Goal: Task Accomplishment & Management: Manage account settings

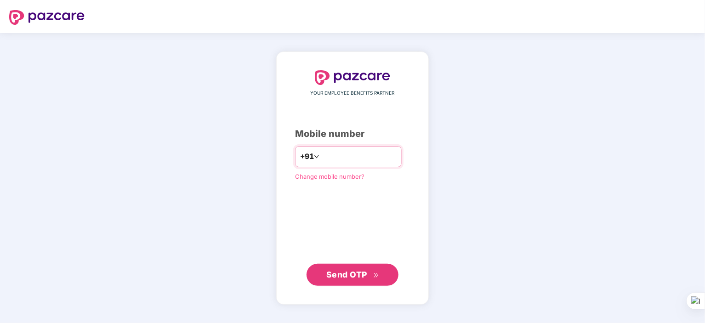
click at [325, 157] on input "number" at bounding box center [358, 156] width 75 height 15
type input "**********"
click at [335, 275] on span "Send OTP" at bounding box center [346, 275] width 41 height 10
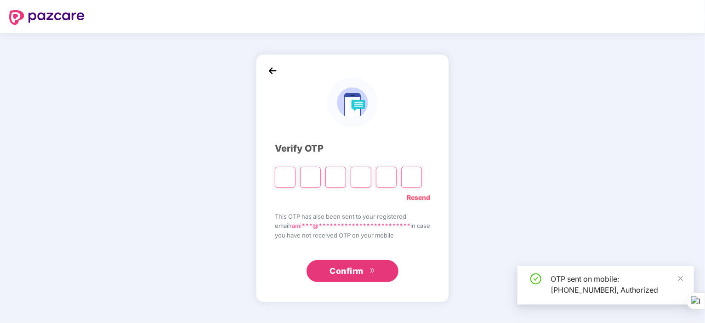
click at [280, 177] on input "Please enter verification code. Digit 1" at bounding box center [285, 177] width 21 height 21
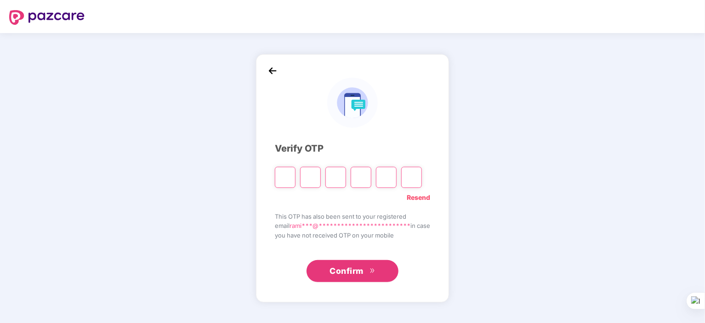
type input "*"
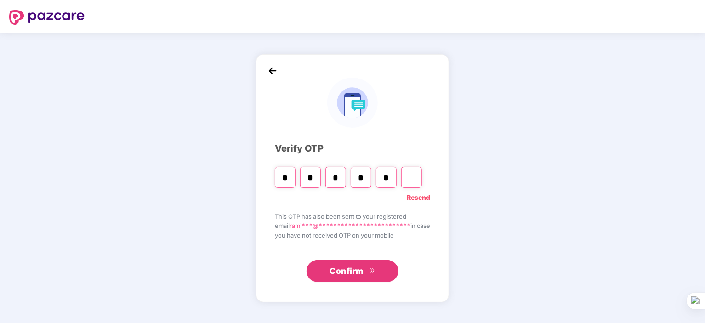
type input "*"
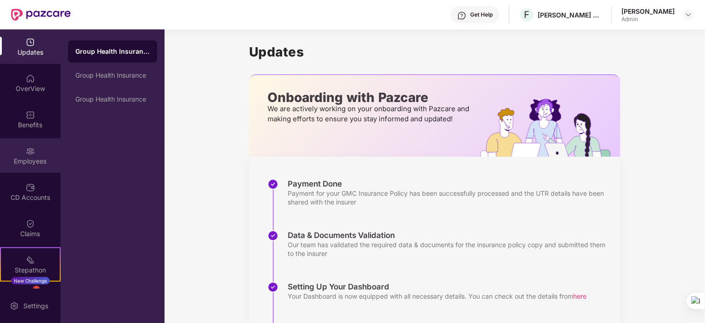
click at [30, 160] on div "Employees" at bounding box center [30, 161] width 61 height 9
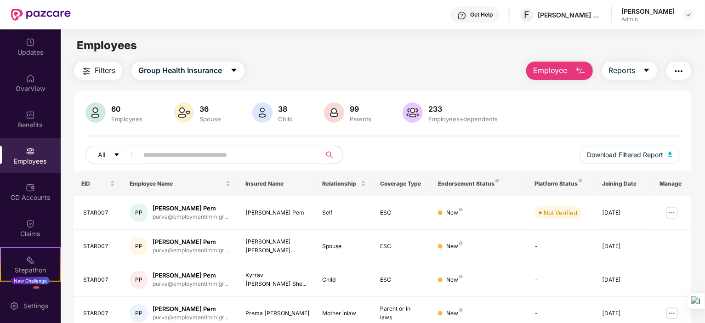
drag, startPoint x: 704, startPoint y: 166, endPoint x: 706, endPoint y: 266, distance: 100.2
click at [705, 266] on html "Get Help F [PERSON_NAME] CONSULTANTS PRIVATE LIMITED [PERSON_NAME] Admin Update…" at bounding box center [352, 161] width 705 height 323
drag, startPoint x: 704, startPoint y: 85, endPoint x: 701, endPoint y: 200, distance: 115.4
click at [701, 200] on div "Filters Group Health Insurance Employee Reports 60 Employees 36 Spouse 38 Child…" at bounding box center [383, 313] width 644 height 503
click at [672, 266] on td at bounding box center [672, 280] width 39 height 34
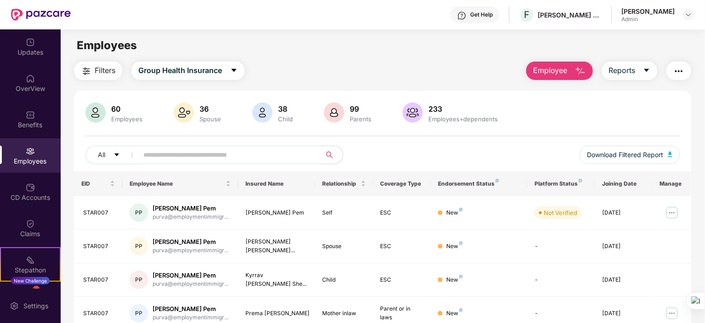
click at [156, 154] on input "text" at bounding box center [225, 155] width 165 height 14
